Goal: Task Accomplishment & Management: Manage account settings

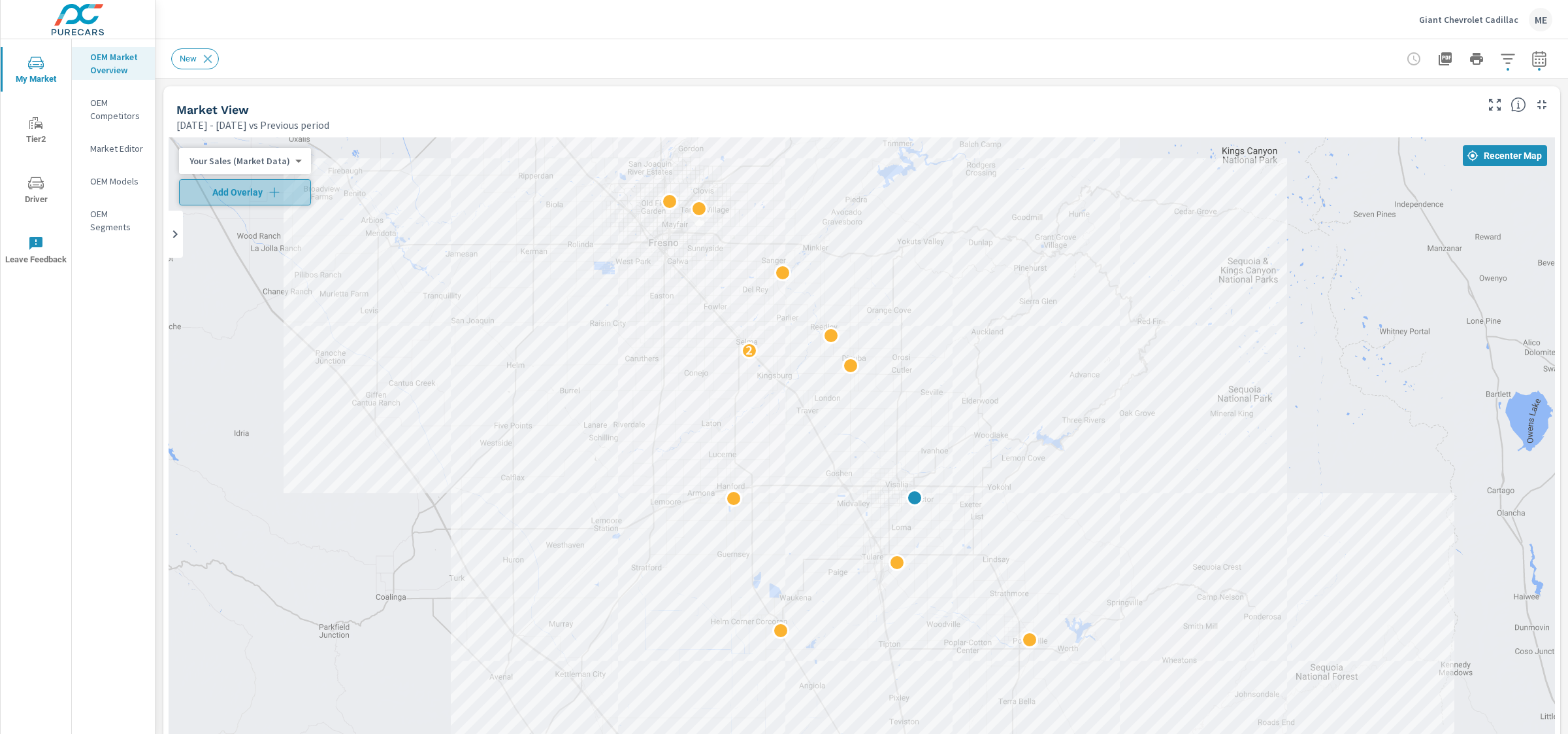
click at [258, 189] on span "Add Overlay" at bounding box center [245, 192] width 120 height 13
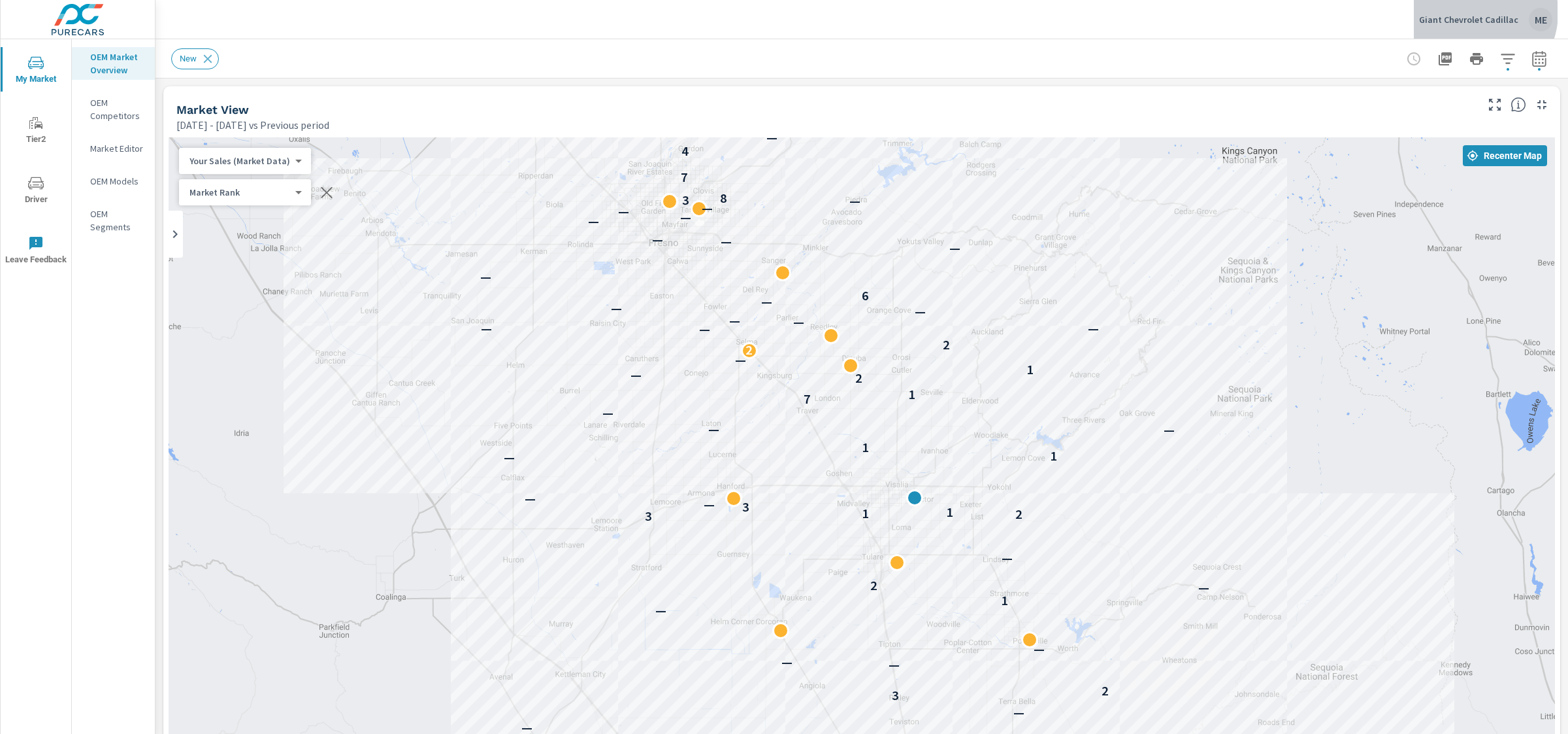
click at [1477, 13] on div "Giant Chevrolet Cadillac ME" at bounding box center [1486, 19] width 134 height 23
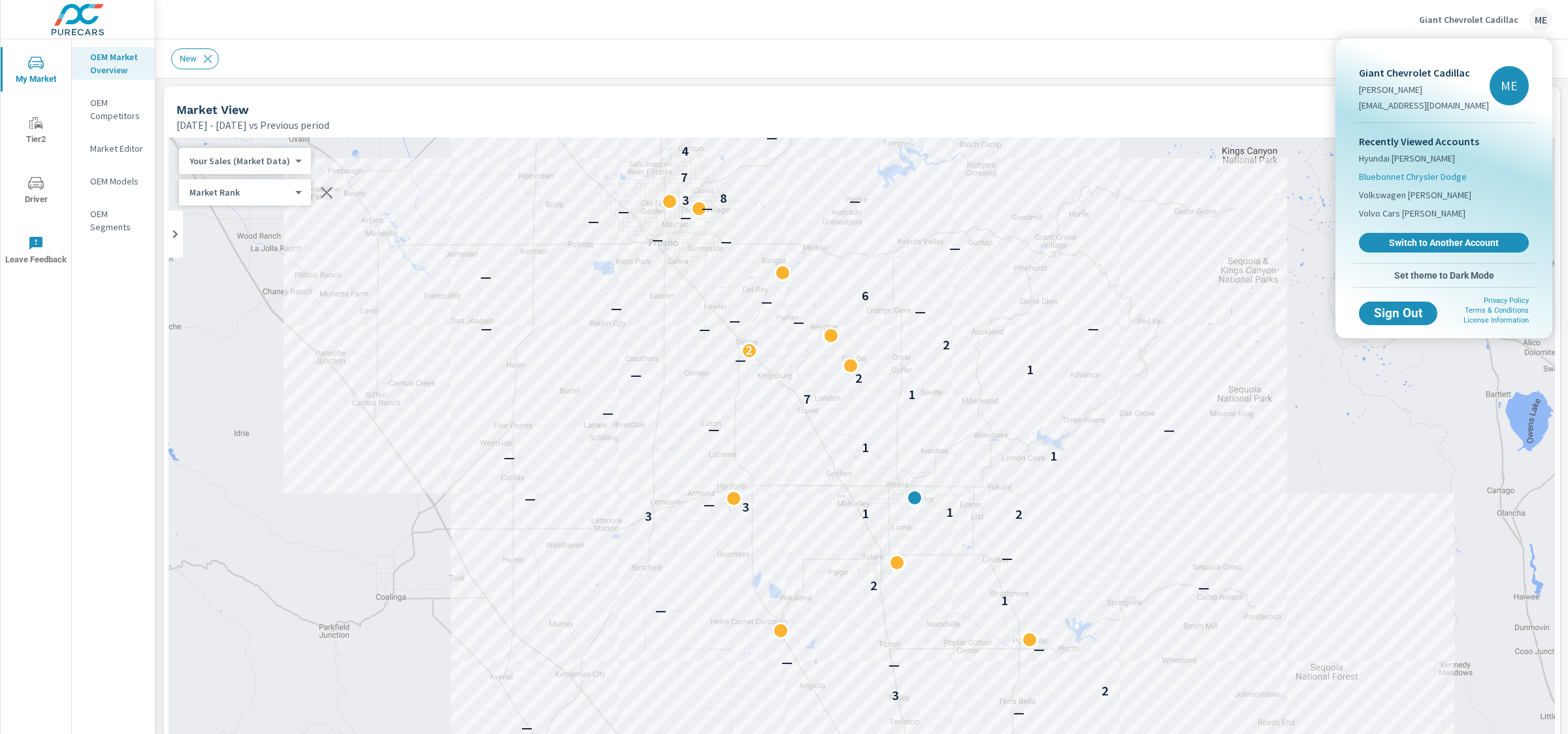
click at [1417, 174] on span "Bluebonnet Chrysler Dodge" at bounding box center [1413, 176] width 108 height 13
